Goal: Task Accomplishment & Management: Manage account settings

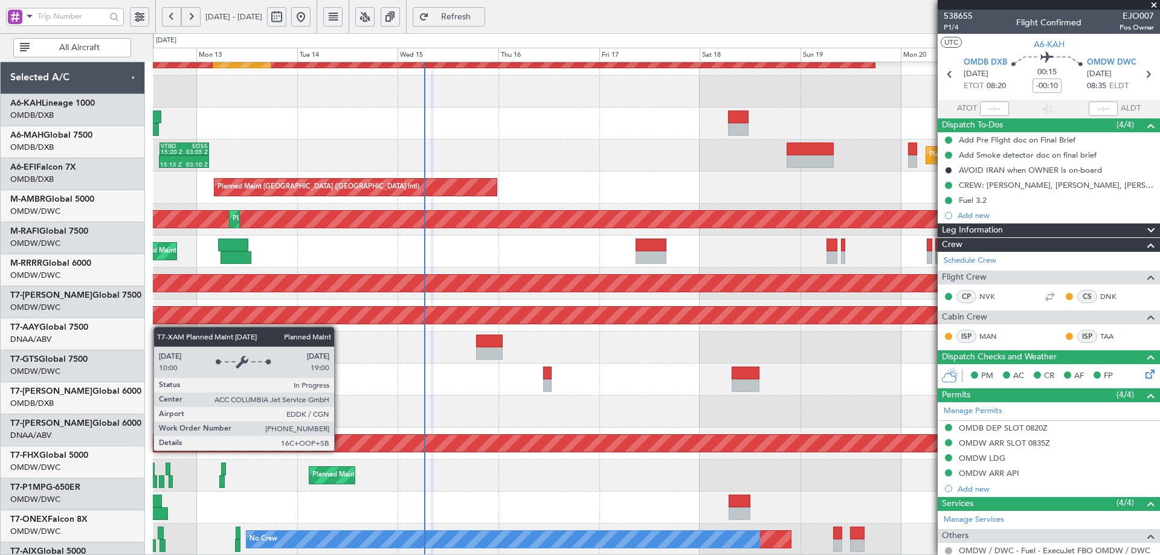
scroll to position [211, 0]
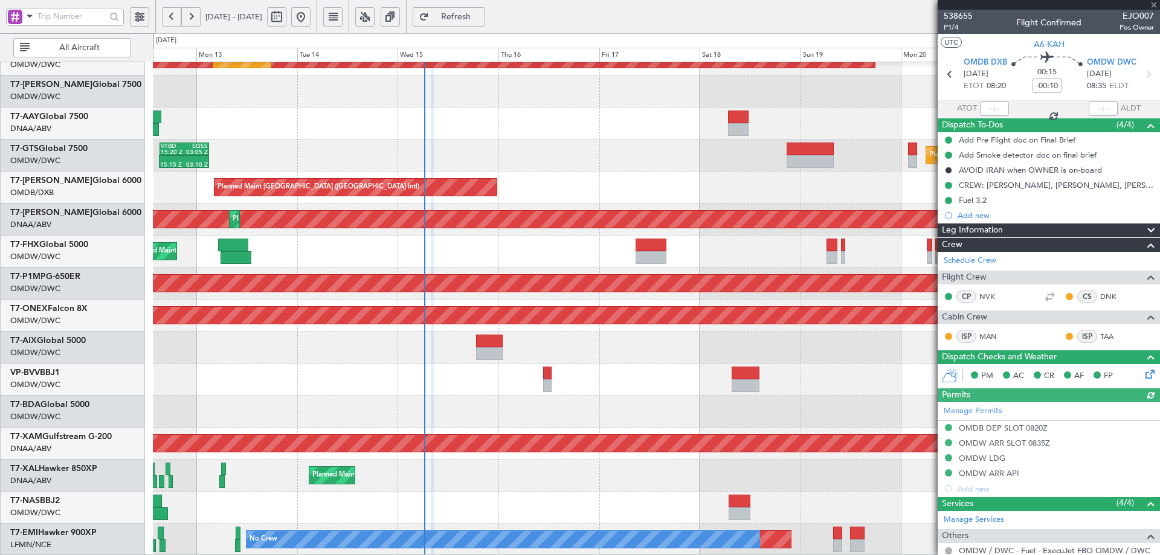
type input "Dherander Fithani (DHF)"
type input "7541"
type input "Dherander Fithani (DHF)"
type input "7541"
type input "Dherander Fithani (DHF)"
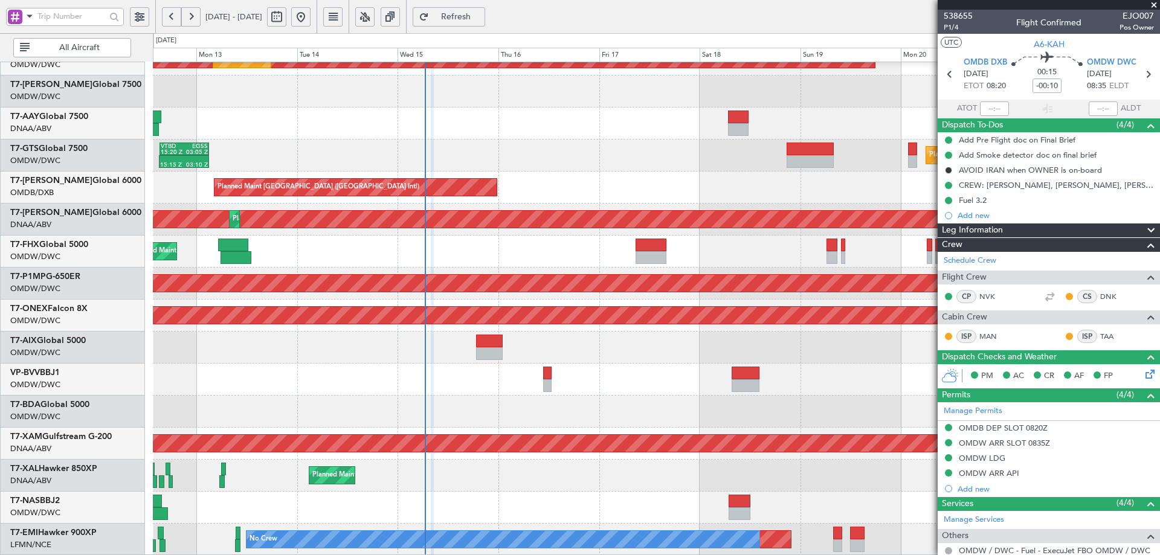
type input "7541"
type input "Dherander Fithani (DHF)"
type input "7541"
type input "Dherander Fithani (DHF)"
type input "7541"
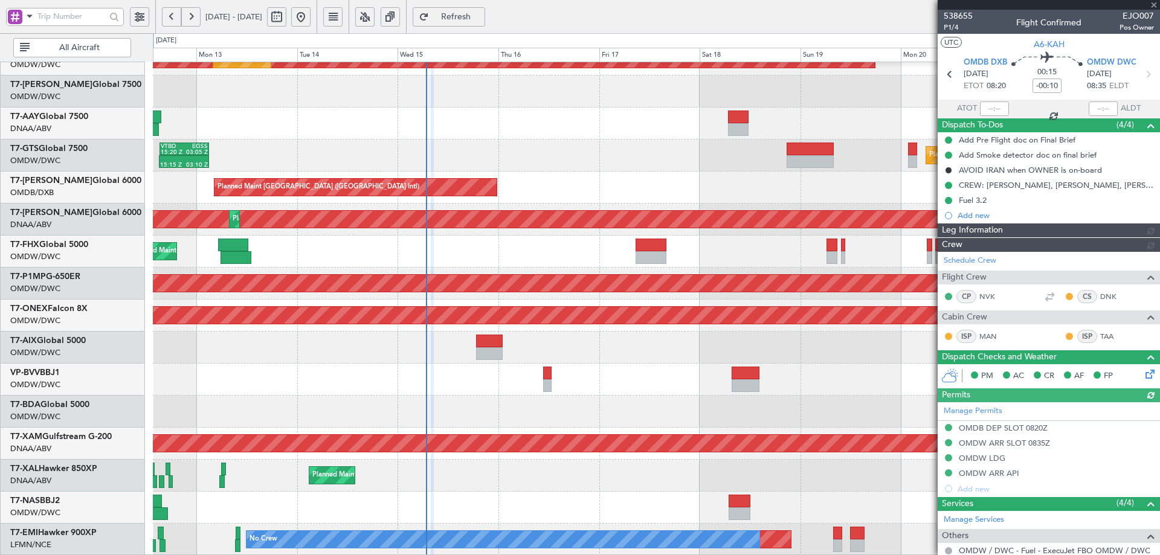
type input "Dherander Fithani (DHF)"
type input "7541"
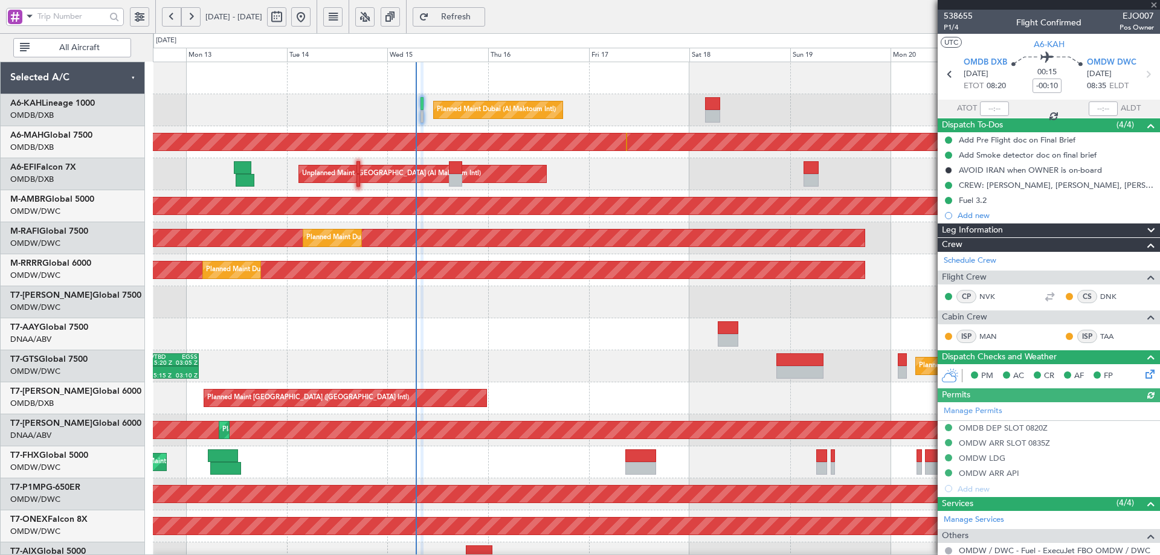
click at [456, 459] on div "Planned Maint Dubai (Al Maktoum Intl) Unplanned Maint Dubai (Dubai Intl) Planne…" at bounding box center [656, 414] width 1007 height 705
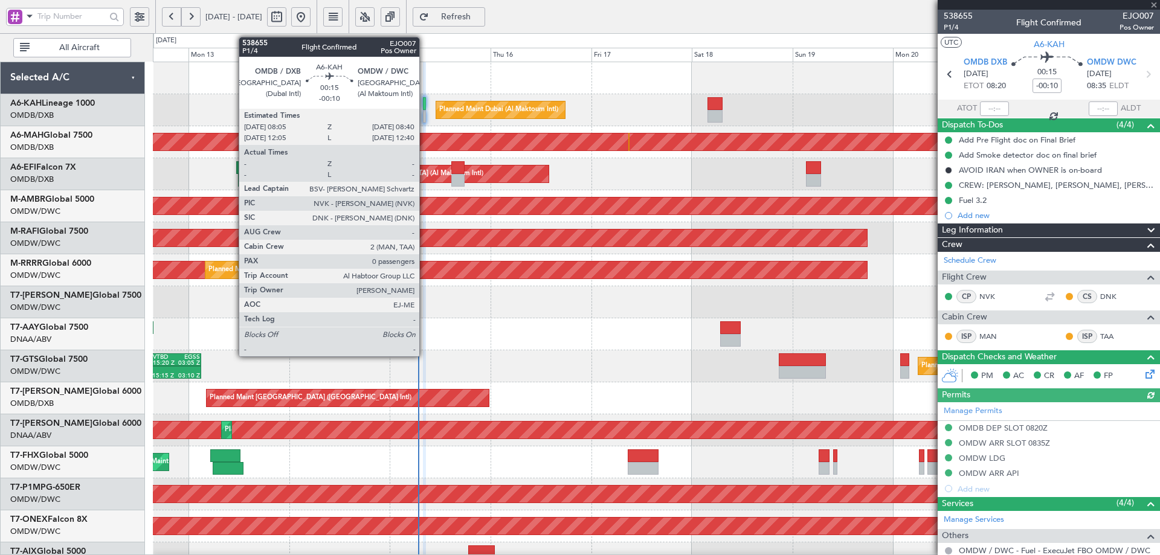
click at [425, 102] on div at bounding box center [424, 103] width 3 height 13
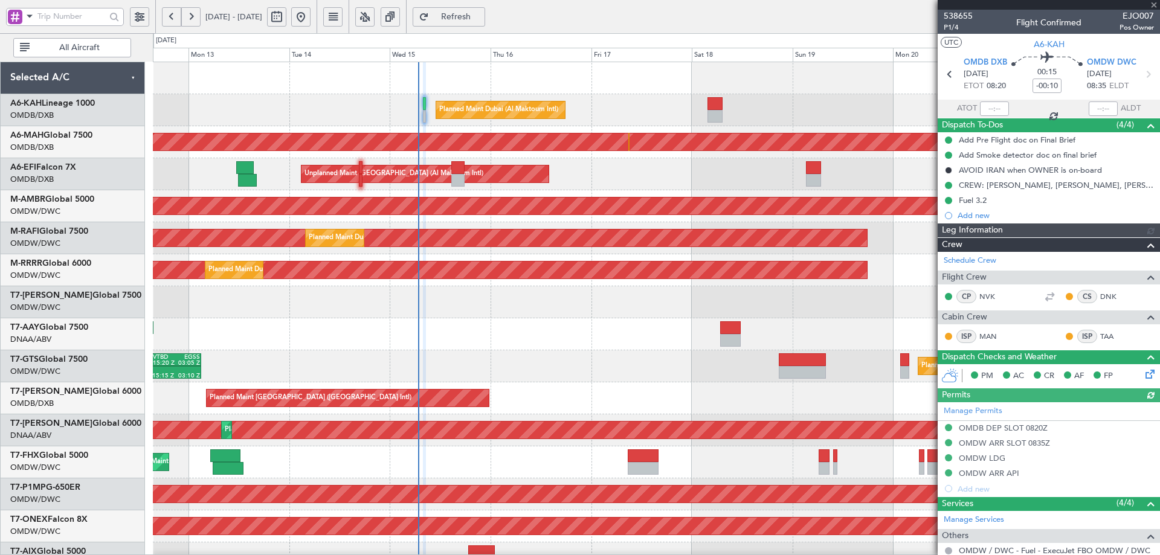
type input "Dherander Fithani (DHF)"
type input "7541"
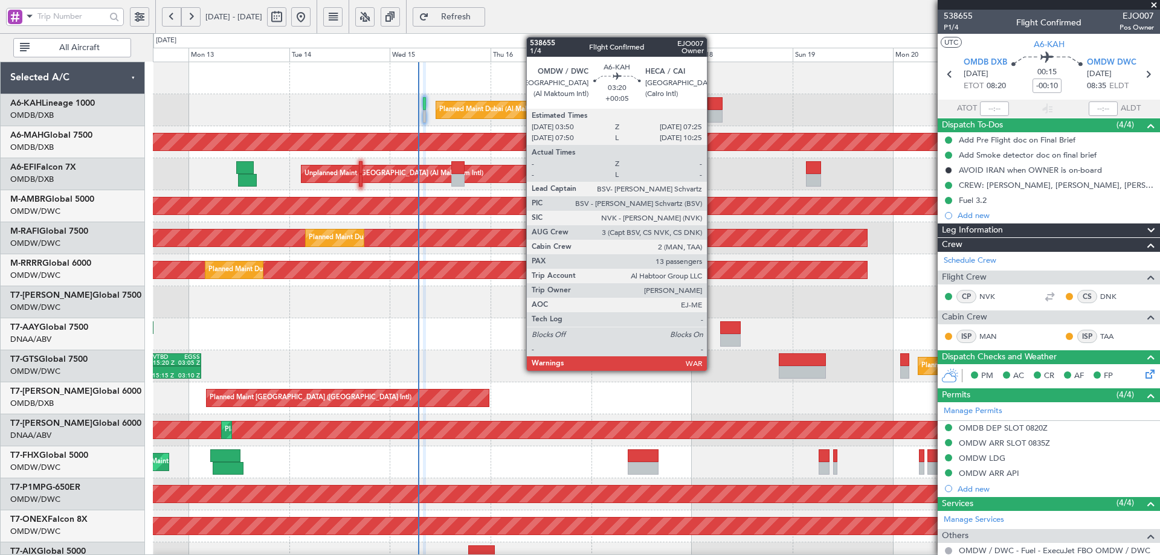
click at [713, 105] on div at bounding box center [715, 103] width 15 height 13
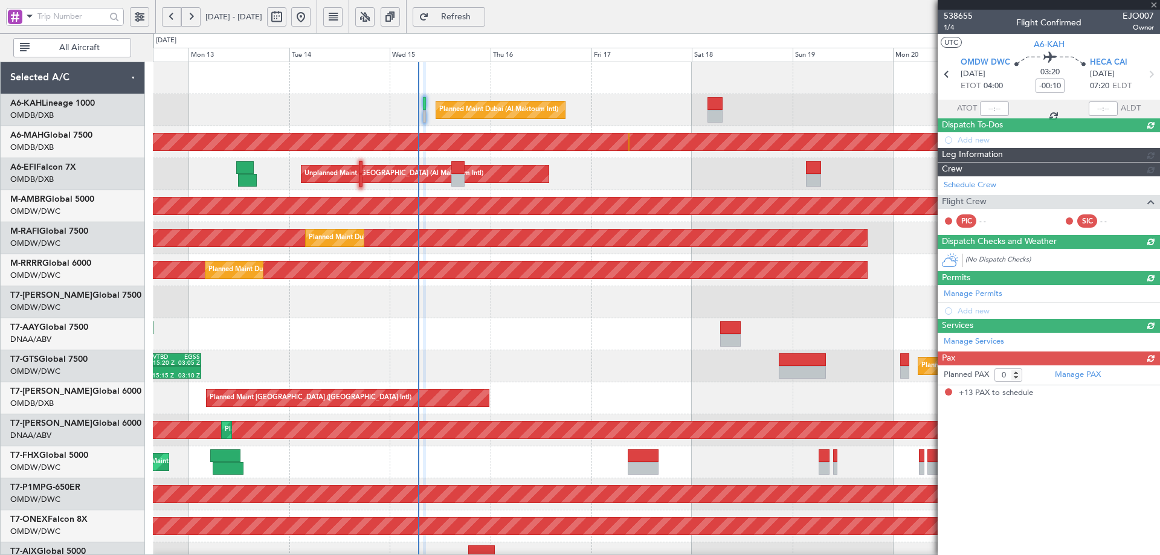
type input "+00:05"
type input "13"
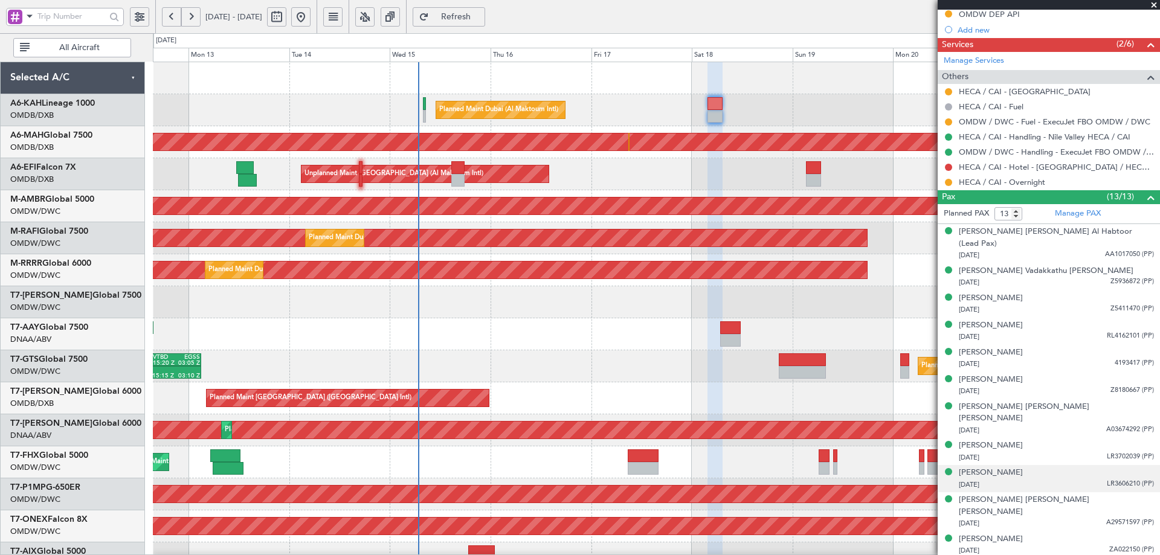
scroll to position [548, 0]
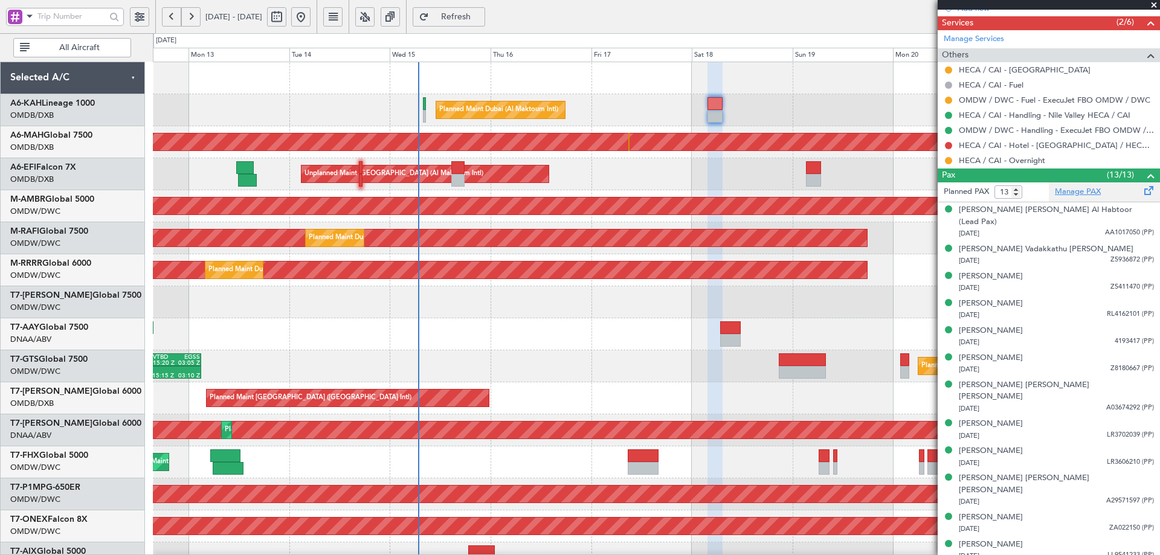
click at [1080, 191] on link "Manage PAX" at bounding box center [1078, 192] width 46 height 12
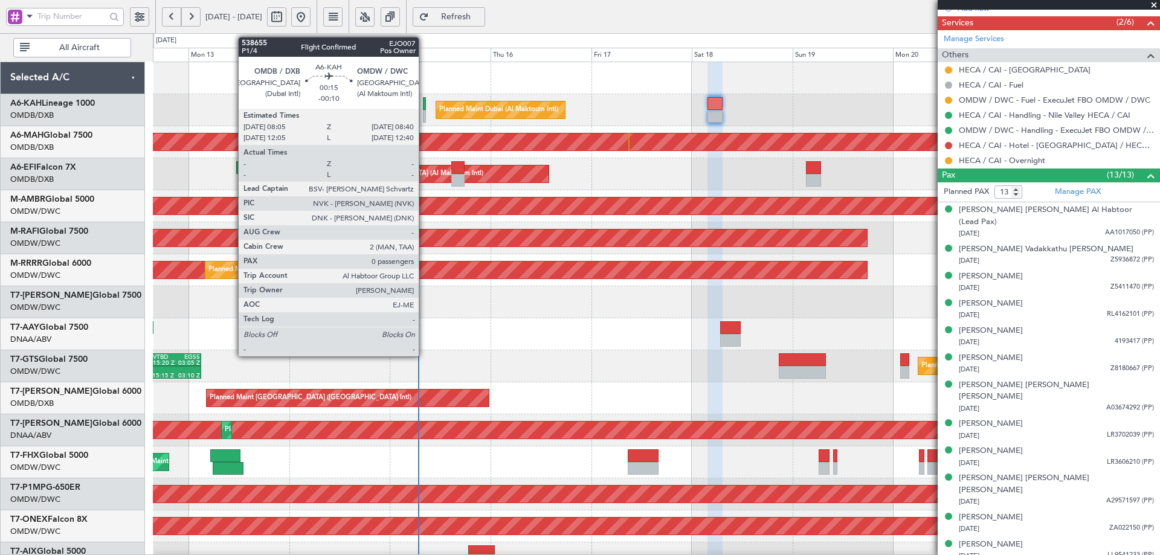
click at [424, 105] on div at bounding box center [424, 103] width 3 height 13
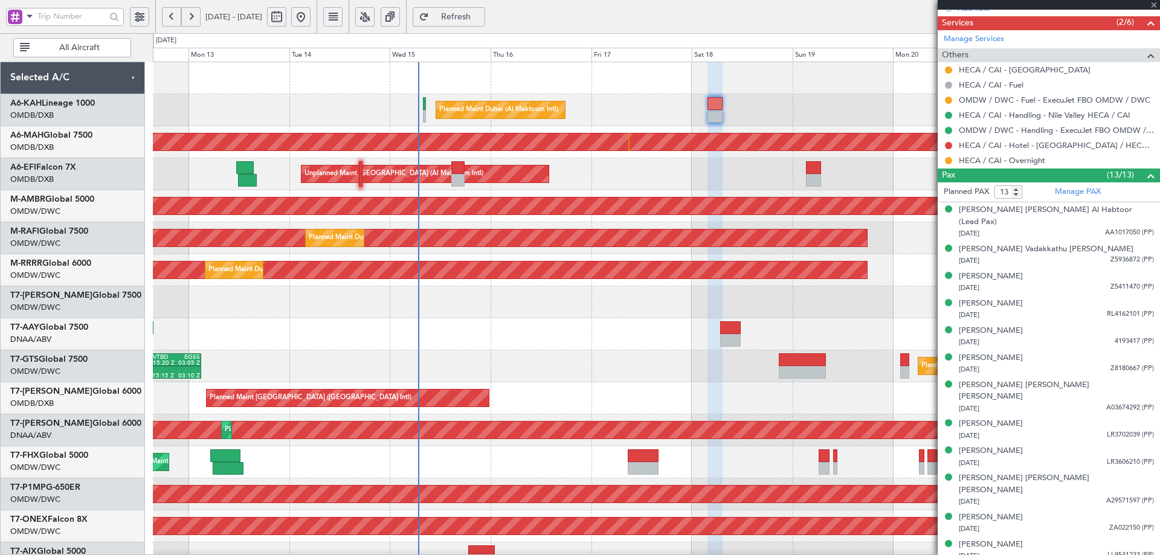
type input "-00:10"
type input "0"
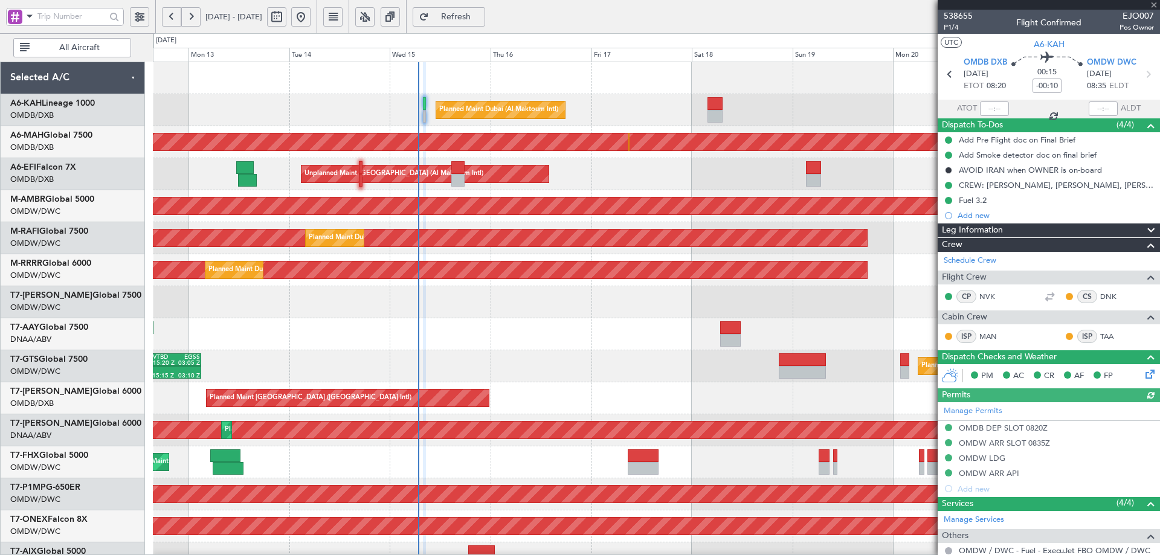
type input "Dherander Fithani (DHF)"
type input "7541"
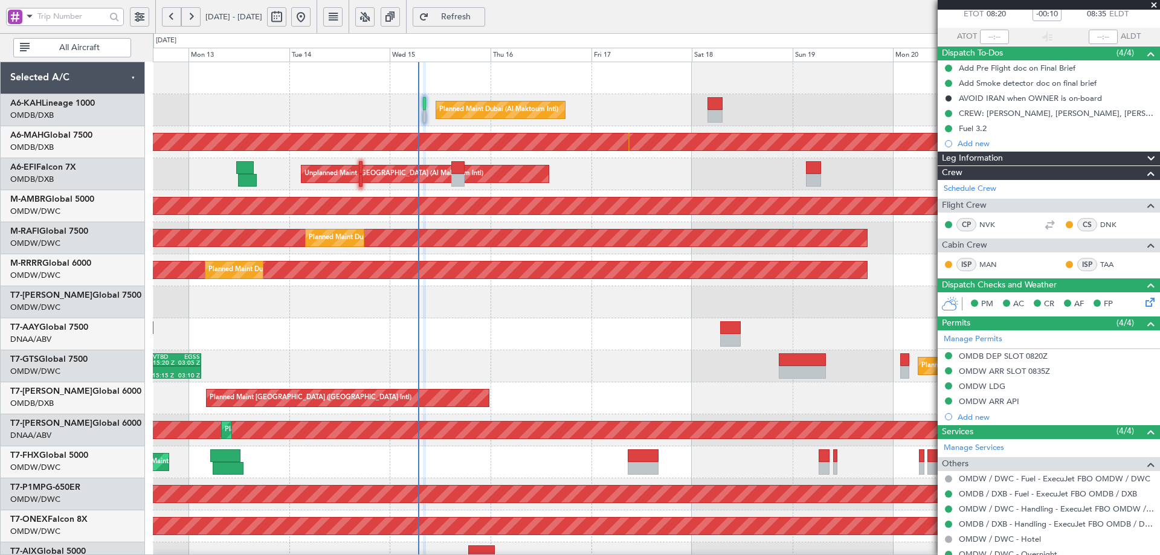
scroll to position [112, 0]
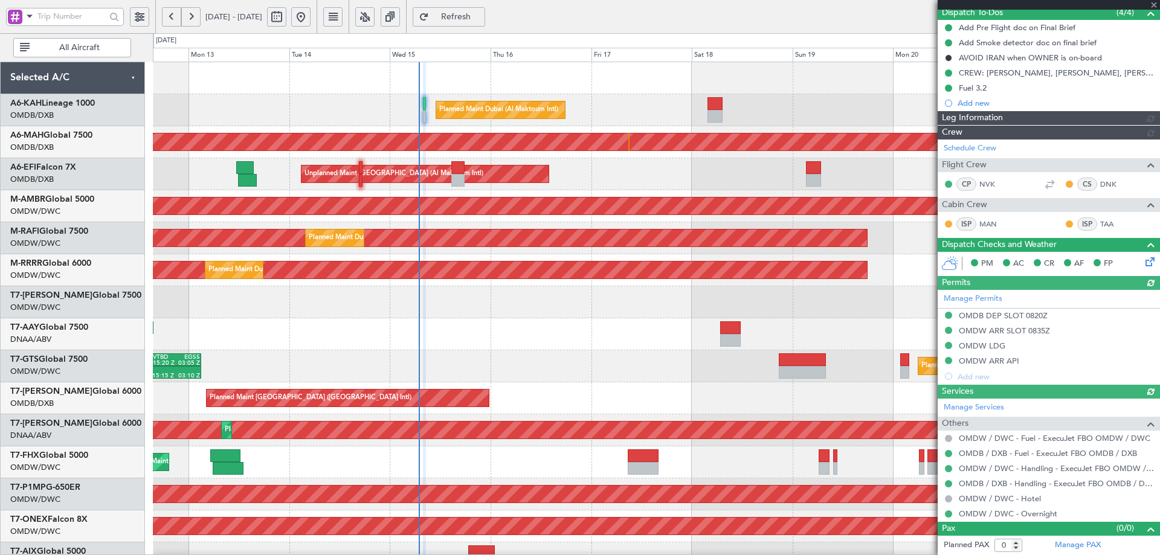
type input "Dherander Fithani (DHF)"
type input "7541"
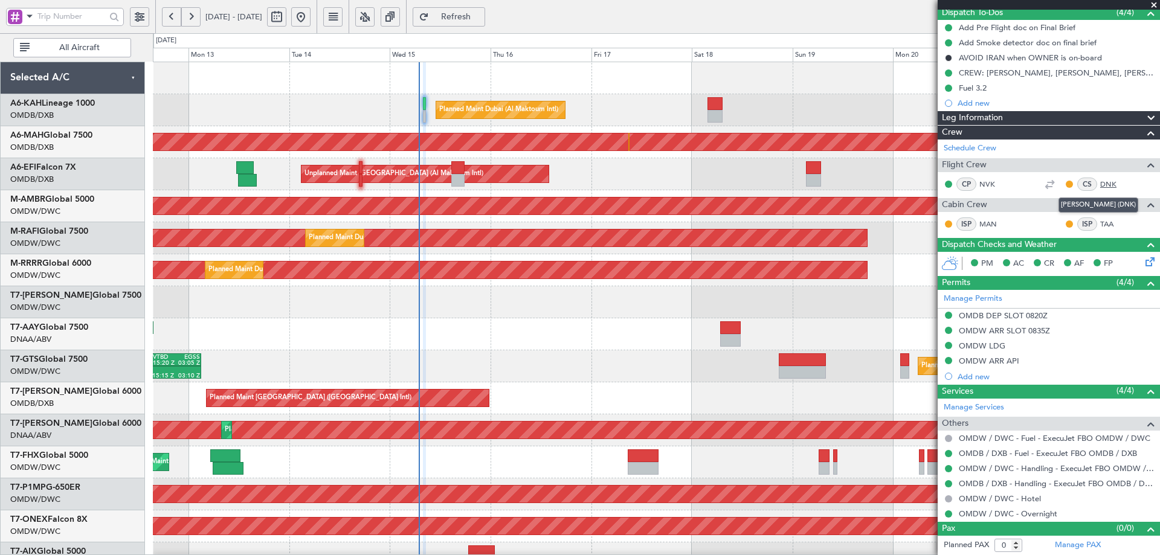
click at [1101, 186] on link "DNK" at bounding box center [1114, 184] width 27 height 11
type input "Dherander Fithani (DHF)"
type input "7541"
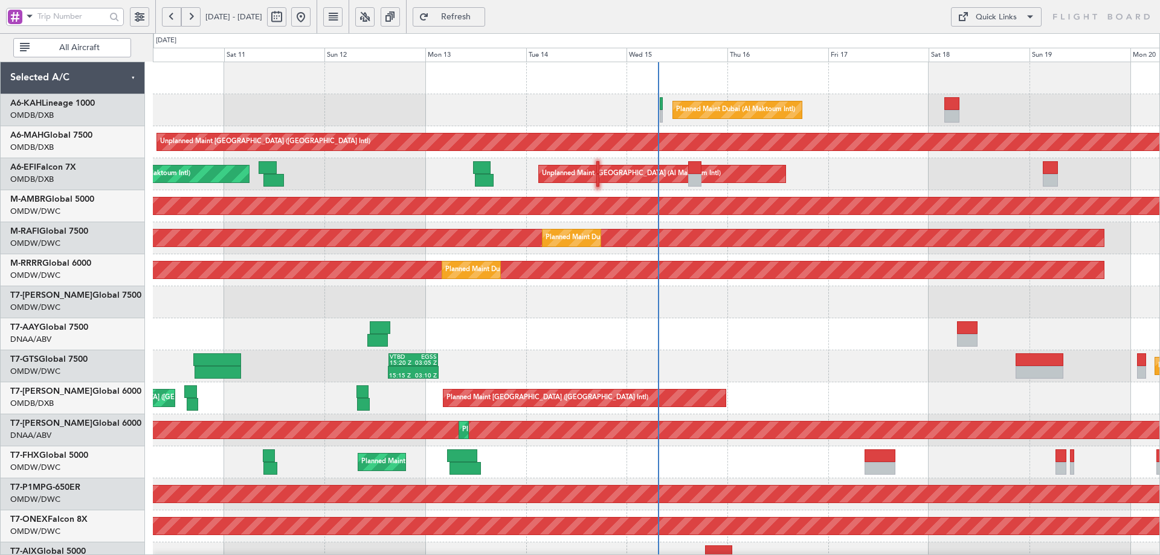
scroll to position [181, 0]
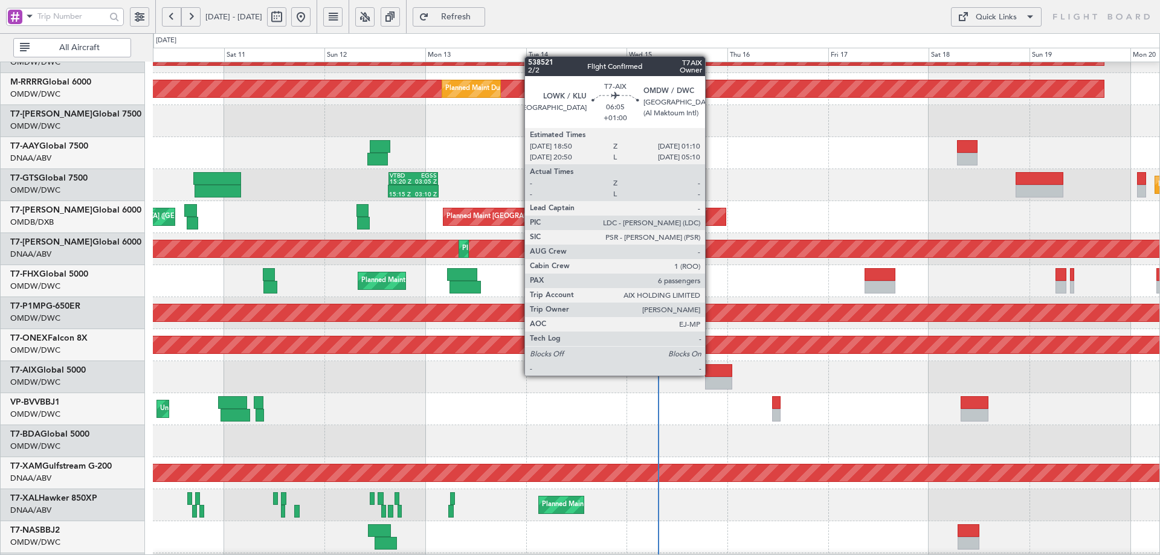
click at [711, 375] on div at bounding box center [718, 370] width 27 height 13
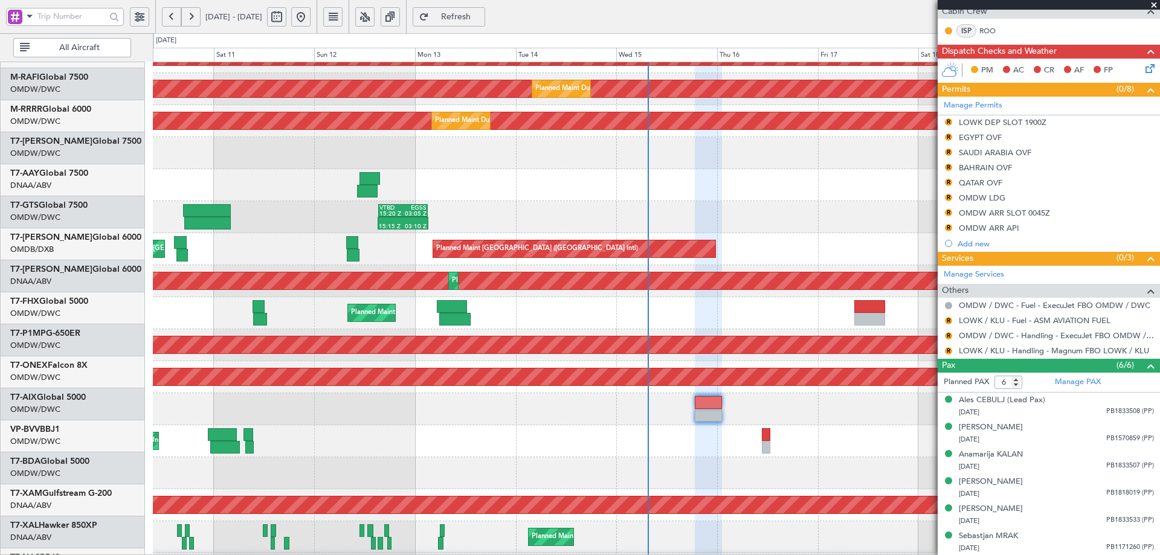
scroll to position [164, 0]
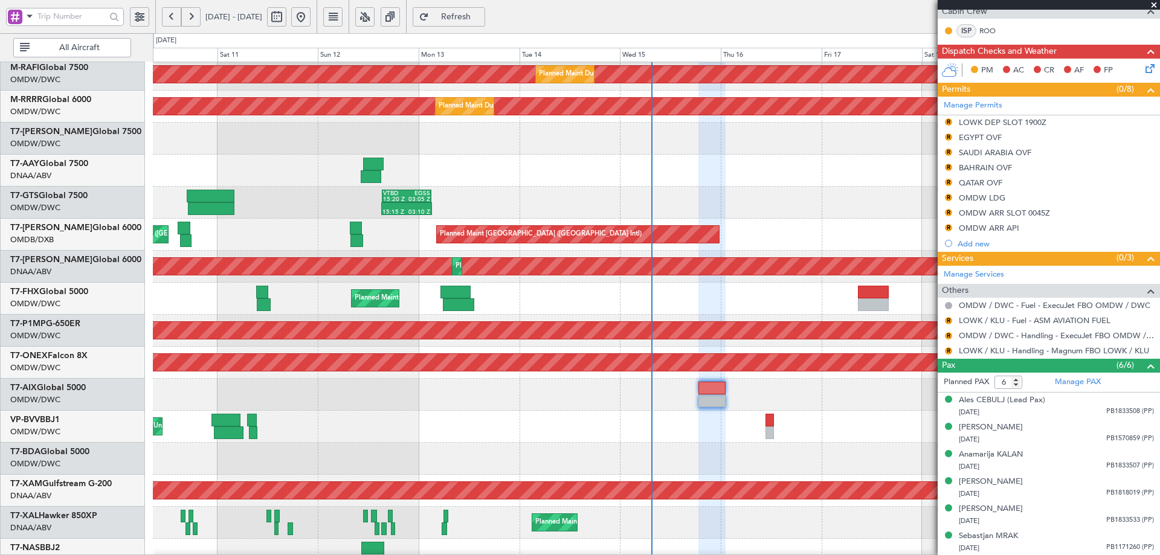
click at [455, 434] on div "Unplanned Maint [GEOGRAPHIC_DATA] (Al Maktoum Intl)" at bounding box center [656, 427] width 1007 height 32
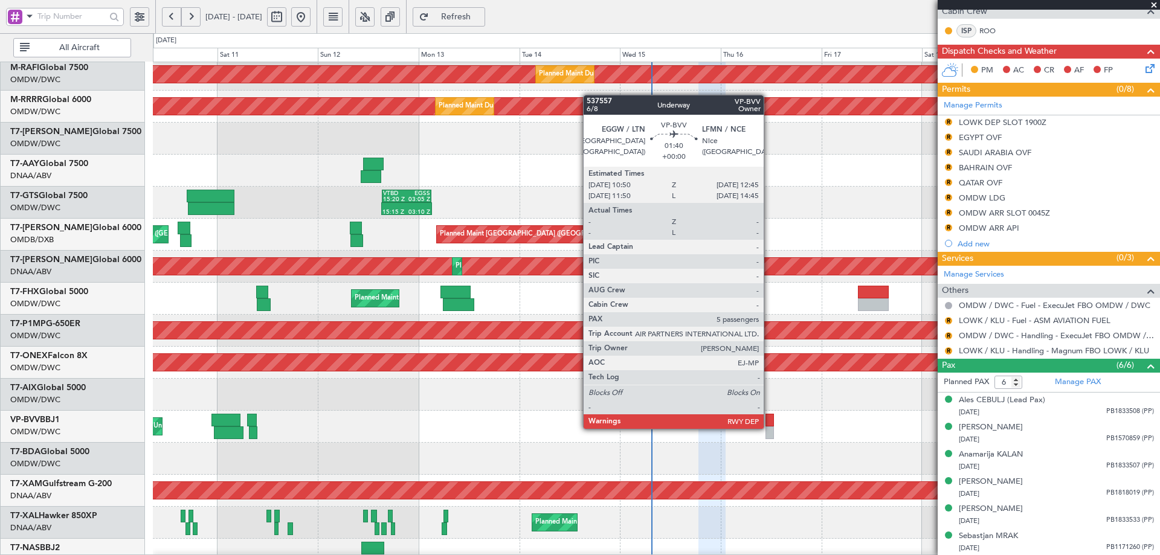
click at [769, 428] on div at bounding box center [770, 433] width 8 height 13
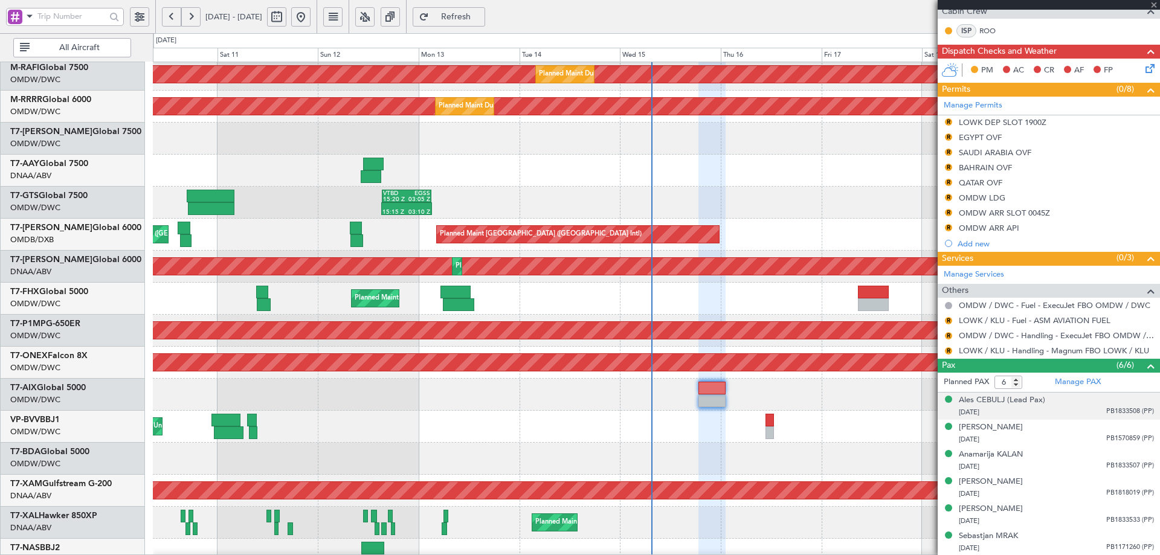
type input "5"
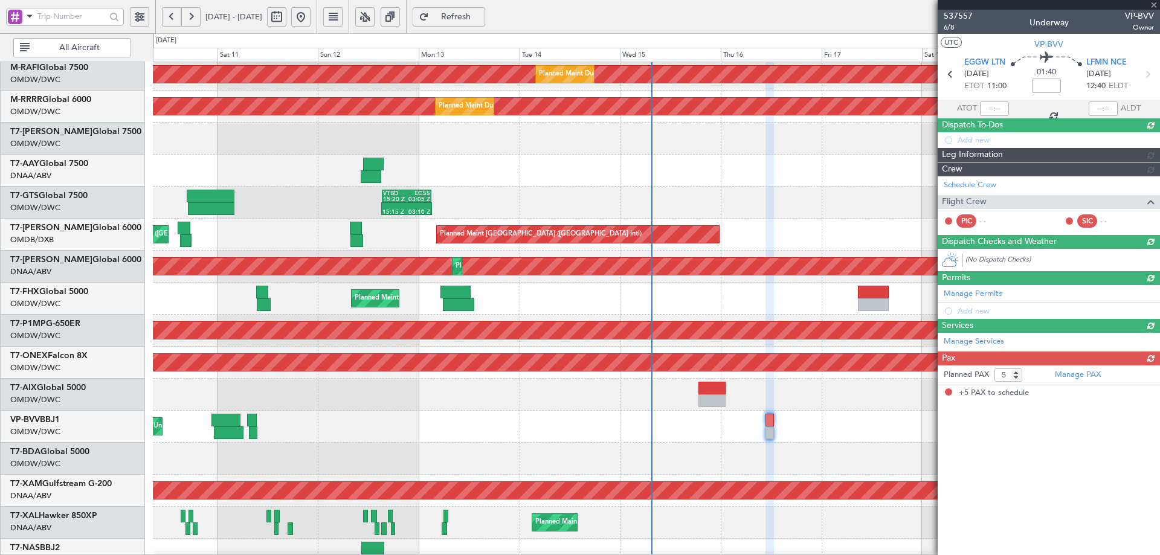
scroll to position [0, 0]
